Goal: Task Accomplishment & Management: Complete application form

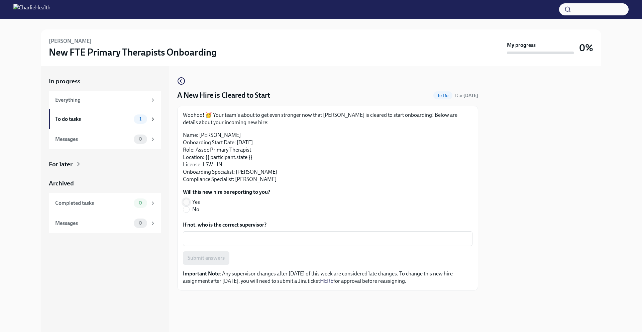
click at [185, 201] on input "Yes" at bounding box center [186, 202] width 6 height 6
radio input "true"
click at [197, 260] on span "Submit answers" at bounding box center [206, 257] width 37 height 7
click at [188, 202] on input "Yes" at bounding box center [186, 202] width 6 height 6
radio input "true"
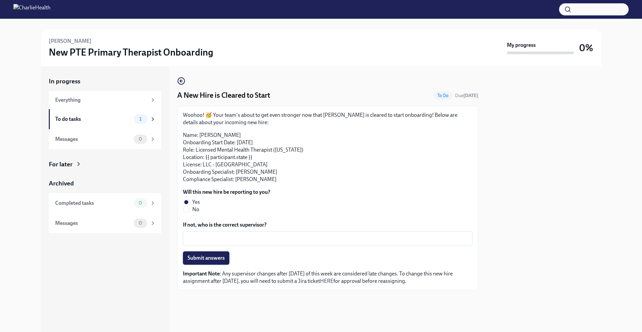
click at [212, 260] on span "Submit answers" at bounding box center [206, 257] width 37 height 7
